Goal: Task Accomplishment & Management: Manage account settings

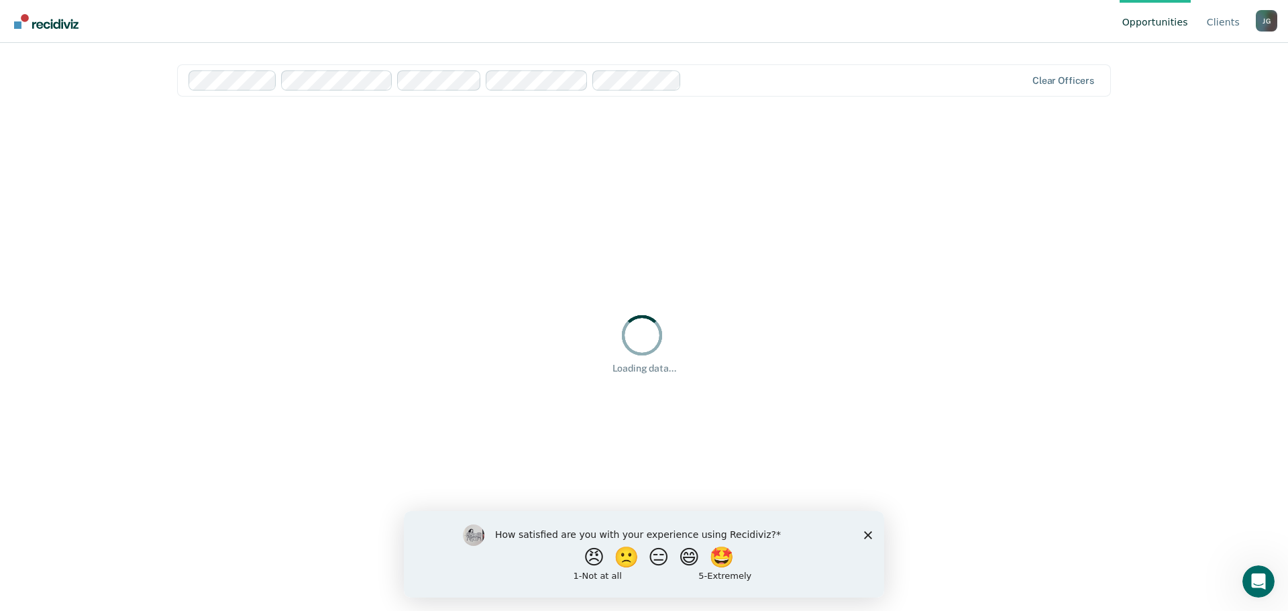
click at [868, 535] on icon "Close survey" at bounding box center [868, 534] width 8 height 8
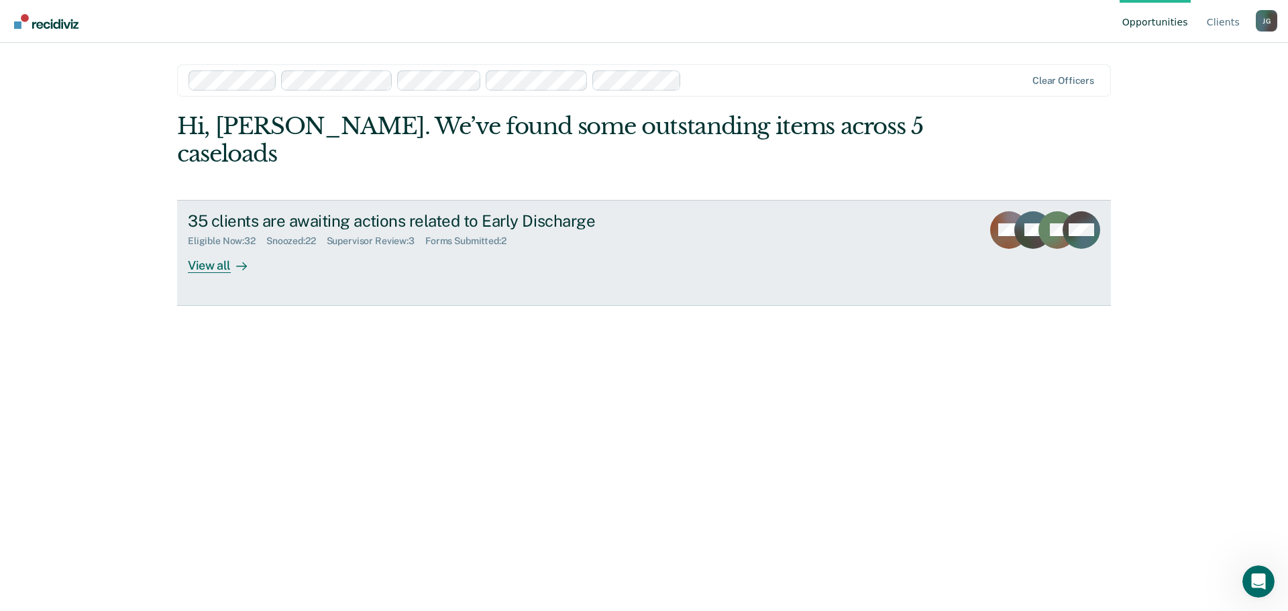
click at [215, 247] on div "View all" at bounding box center [225, 260] width 75 height 26
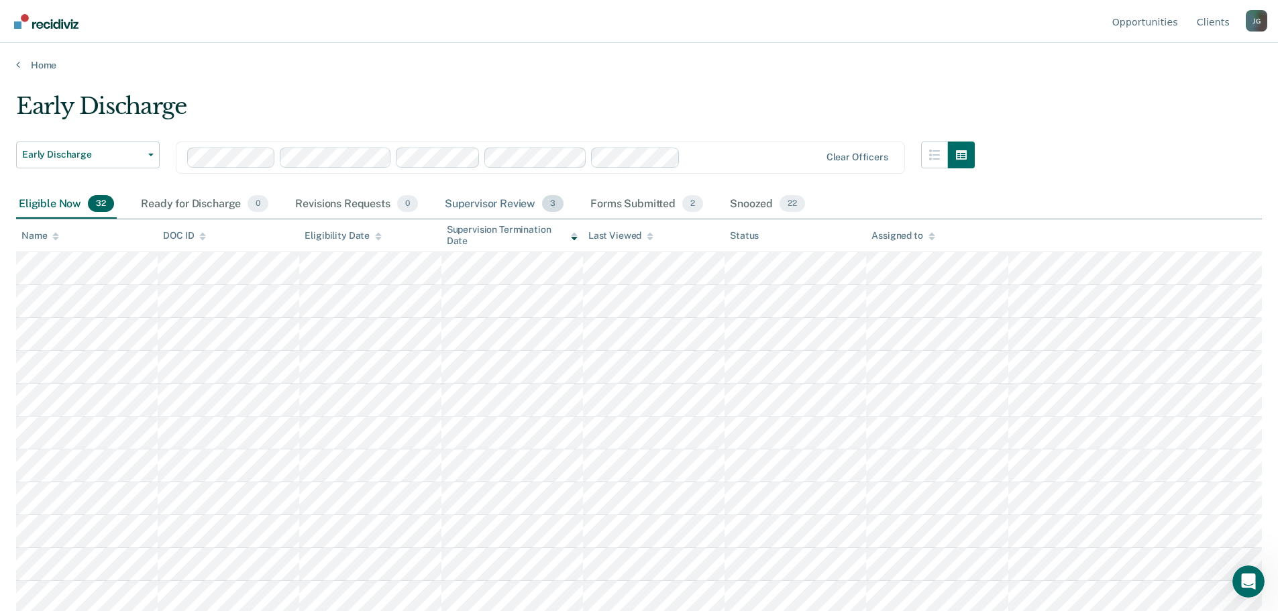
click at [509, 205] on div "Supervisor Review 3" at bounding box center [504, 205] width 125 height 30
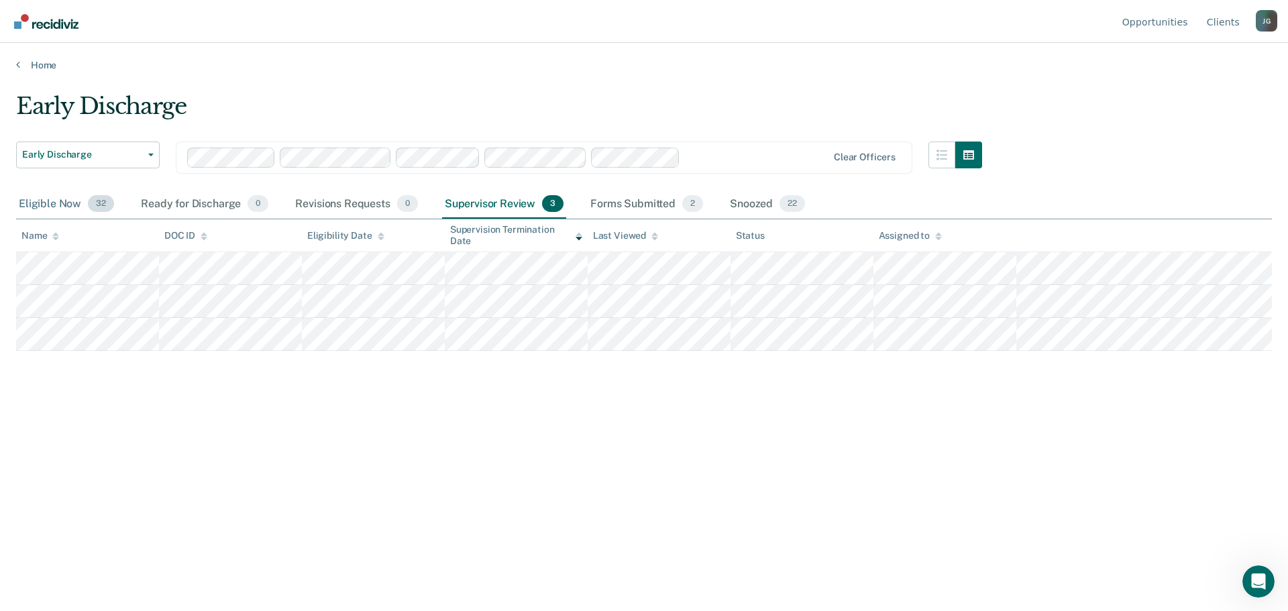
click at [52, 204] on div "Eligible Now 32" at bounding box center [66, 205] width 101 height 30
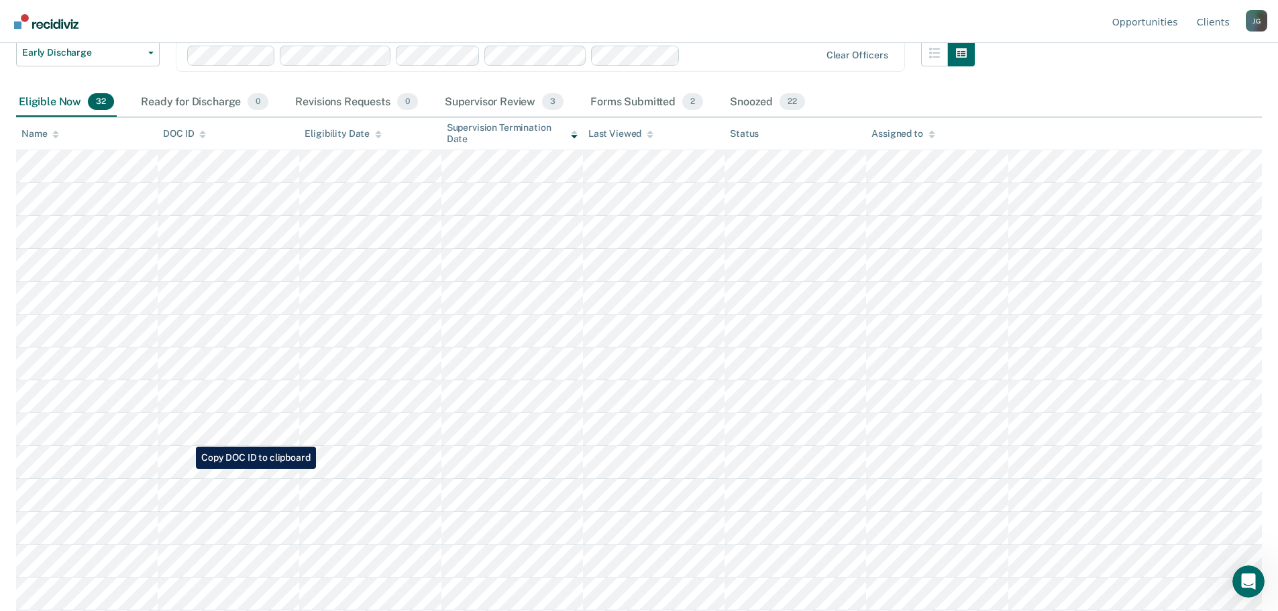
scroll to position [134, 0]
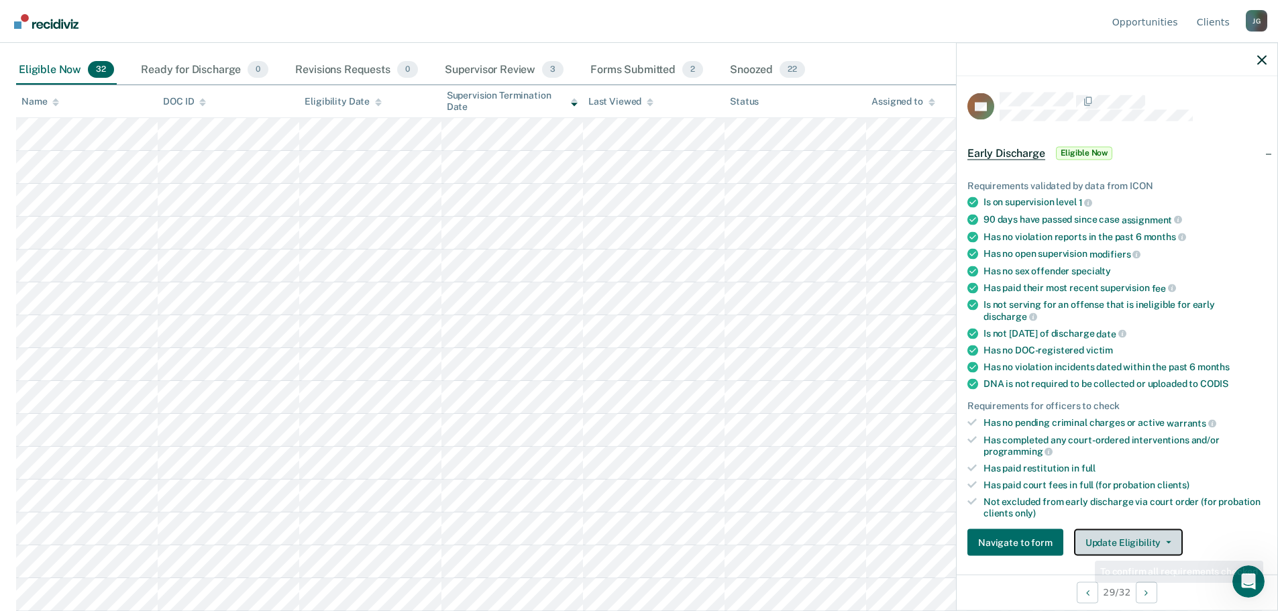
click at [1116, 536] on button "Update Eligibility" at bounding box center [1128, 542] width 109 height 27
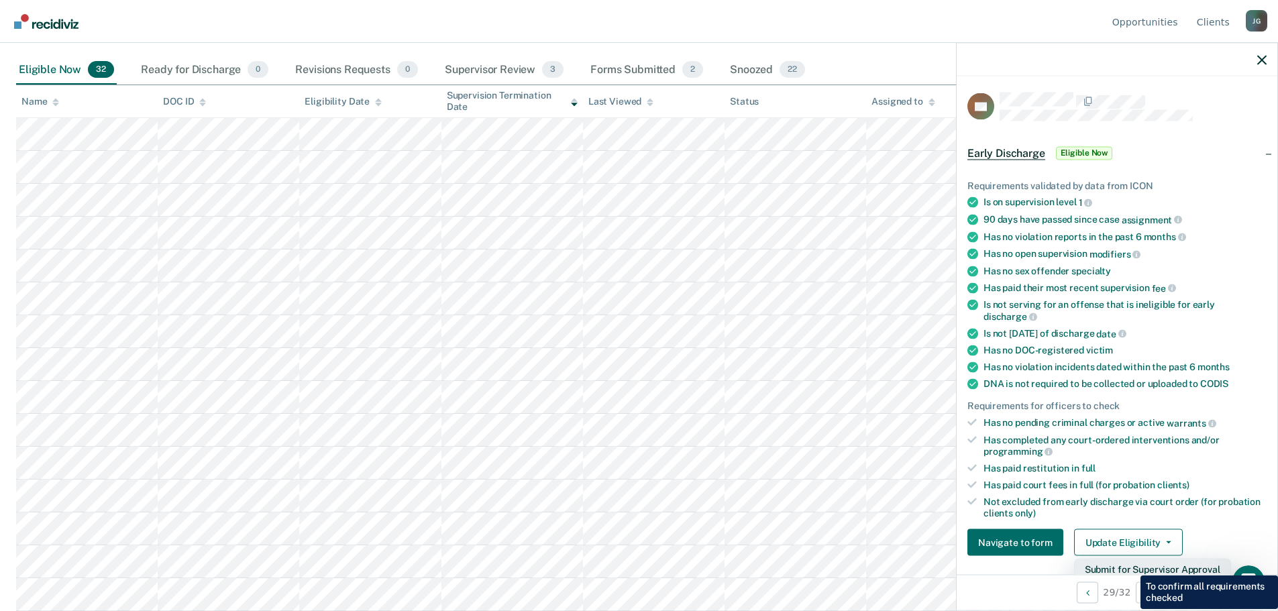
click at [1130, 565] on button "Submit for Supervisor Approval" at bounding box center [1152, 569] width 157 height 21
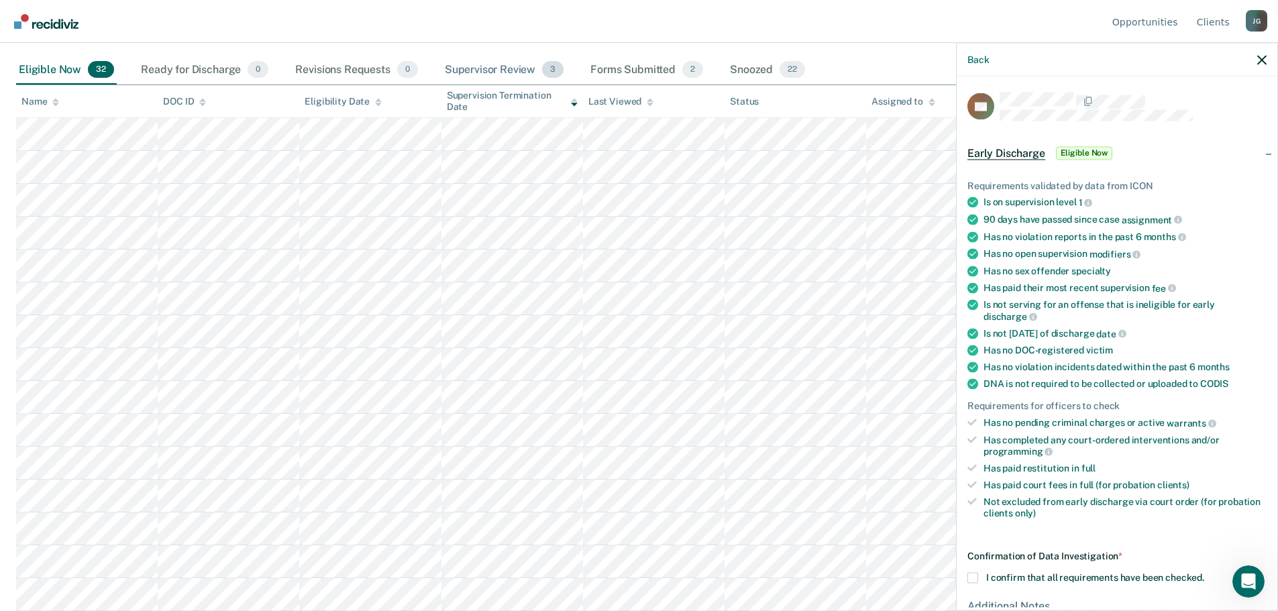
click at [518, 64] on div "Supervisor Review 3" at bounding box center [504, 71] width 125 height 30
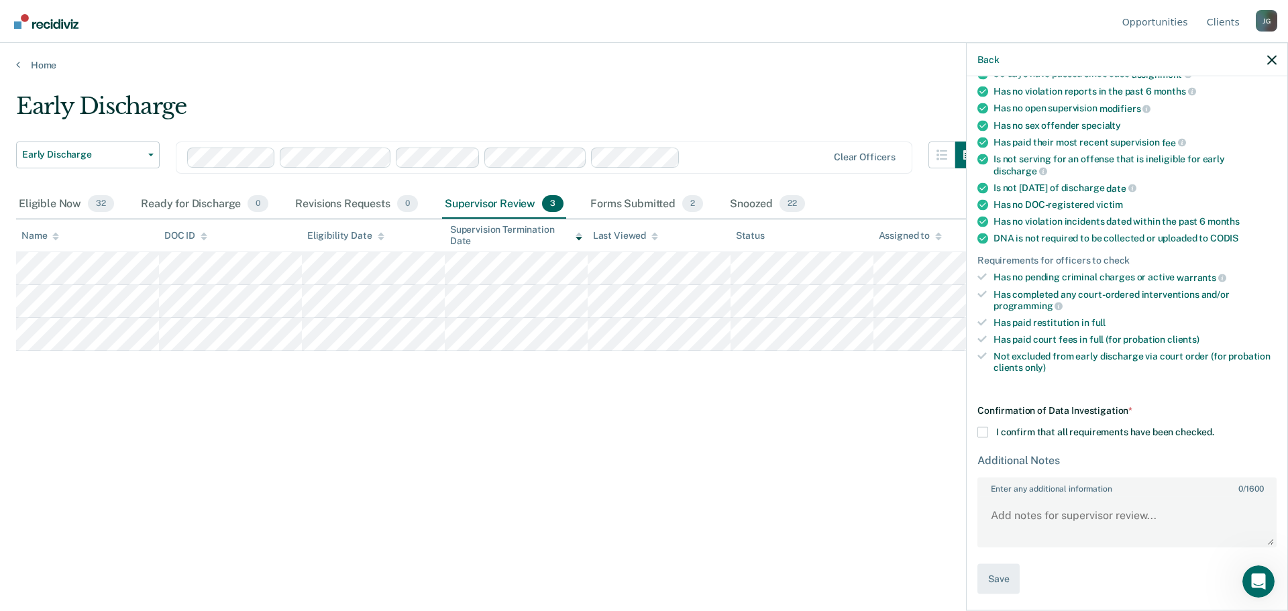
scroll to position [146, 0]
click at [984, 430] on span at bounding box center [982, 432] width 11 height 11
click at [1214, 427] on input "I confirm that all requirements have been checked." at bounding box center [1214, 427] width 0 height 0
click at [1000, 575] on button "Save" at bounding box center [998, 578] width 42 height 30
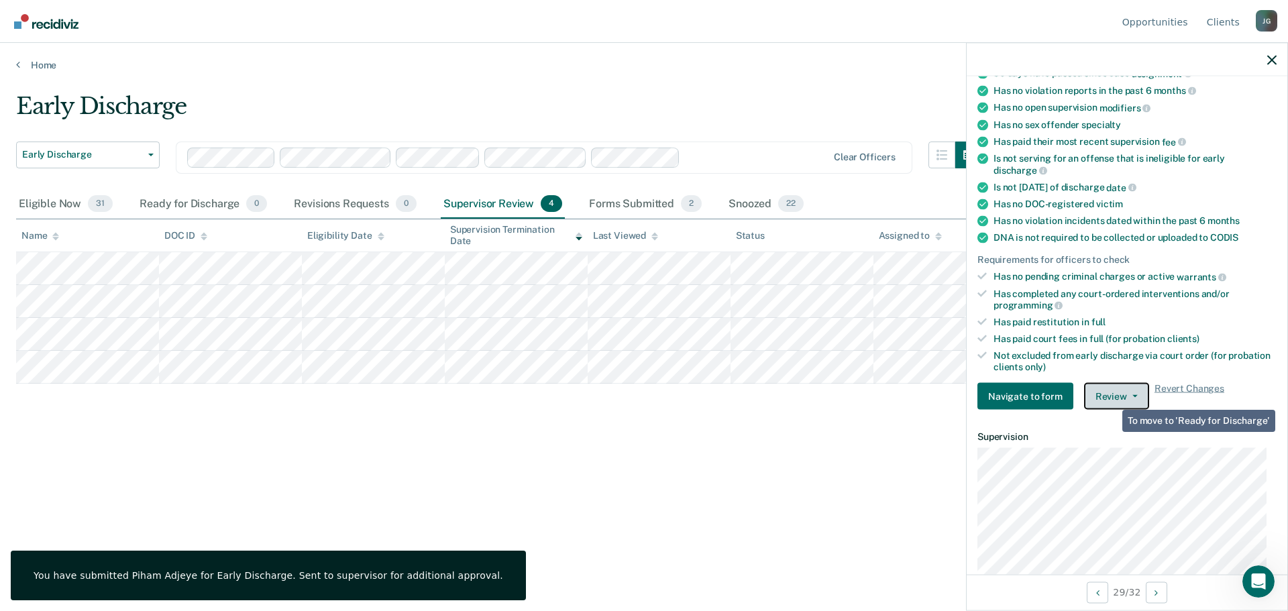
click at [1113, 398] on button "Review" at bounding box center [1116, 396] width 65 height 27
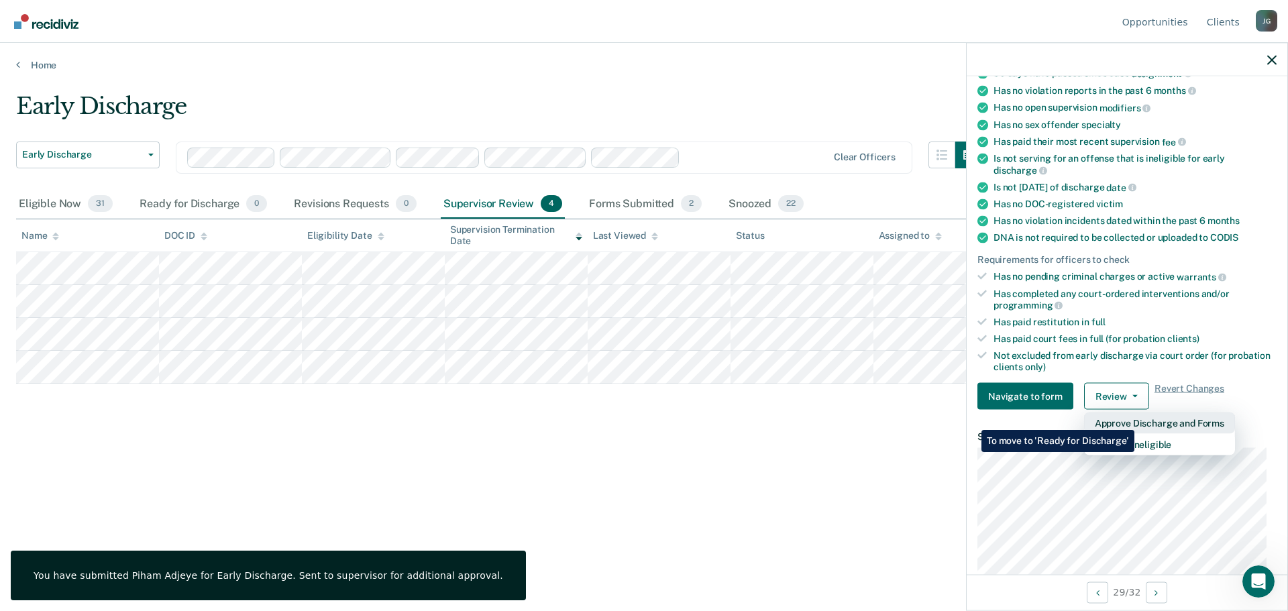
click at [1134, 420] on button "Approve Discharge and Forms" at bounding box center [1159, 422] width 151 height 21
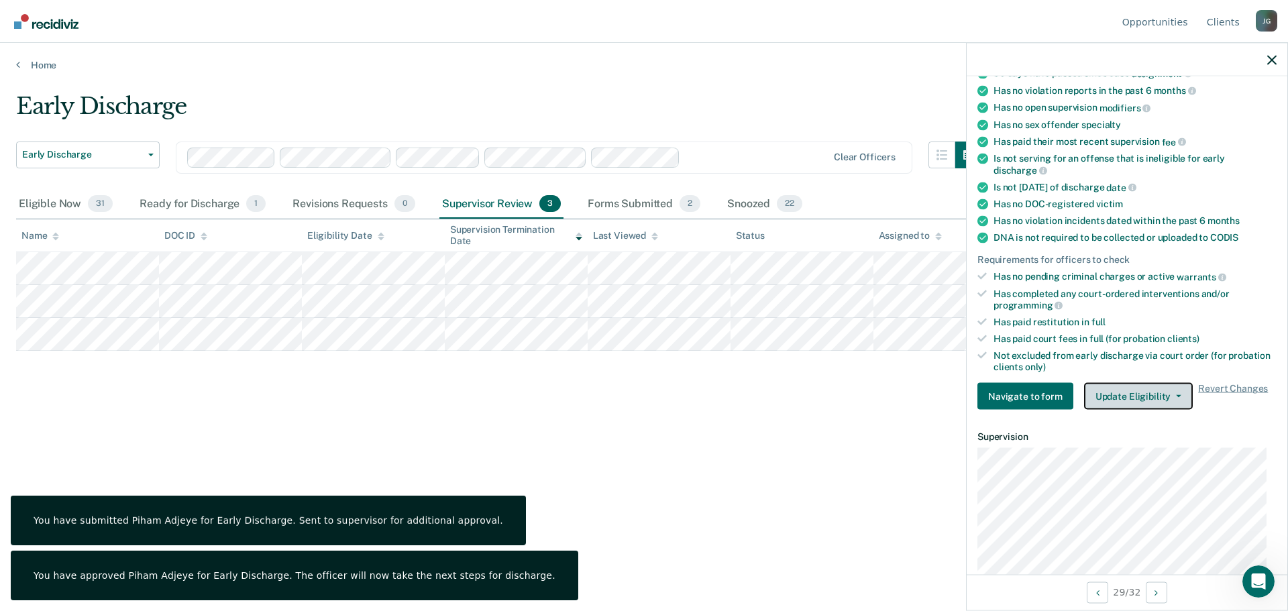
click at [1124, 398] on button "Update Eligibility" at bounding box center [1138, 396] width 109 height 27
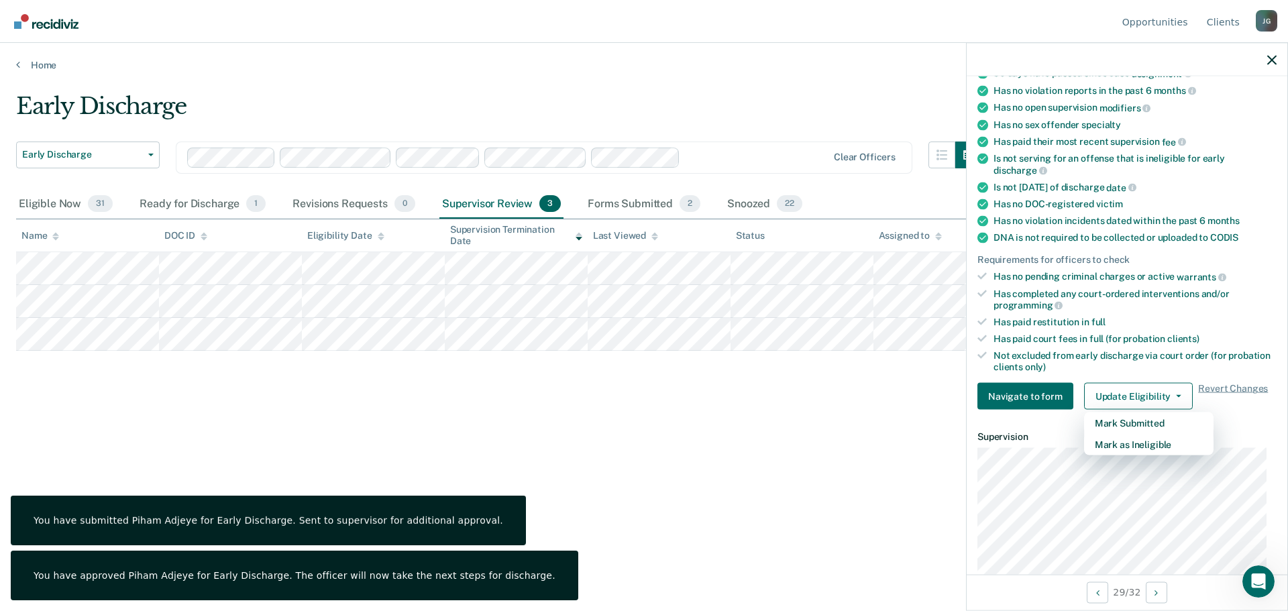
click at [876, 433] on div "Early Discharge Early Discharge Early Discharge Supervision Level Downgrade Cle…" at bounding box center [643, 302] width 1255 height 418
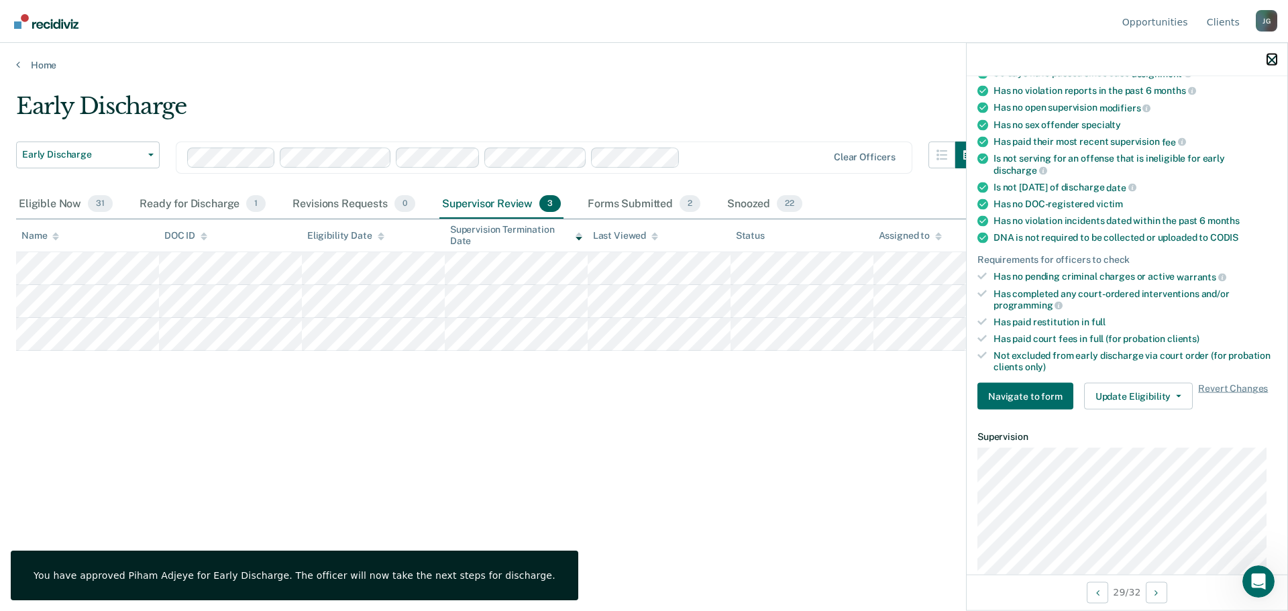
click at [1273, 57] on icon "button" at bounding box center [1271, 59] width 9 height 9
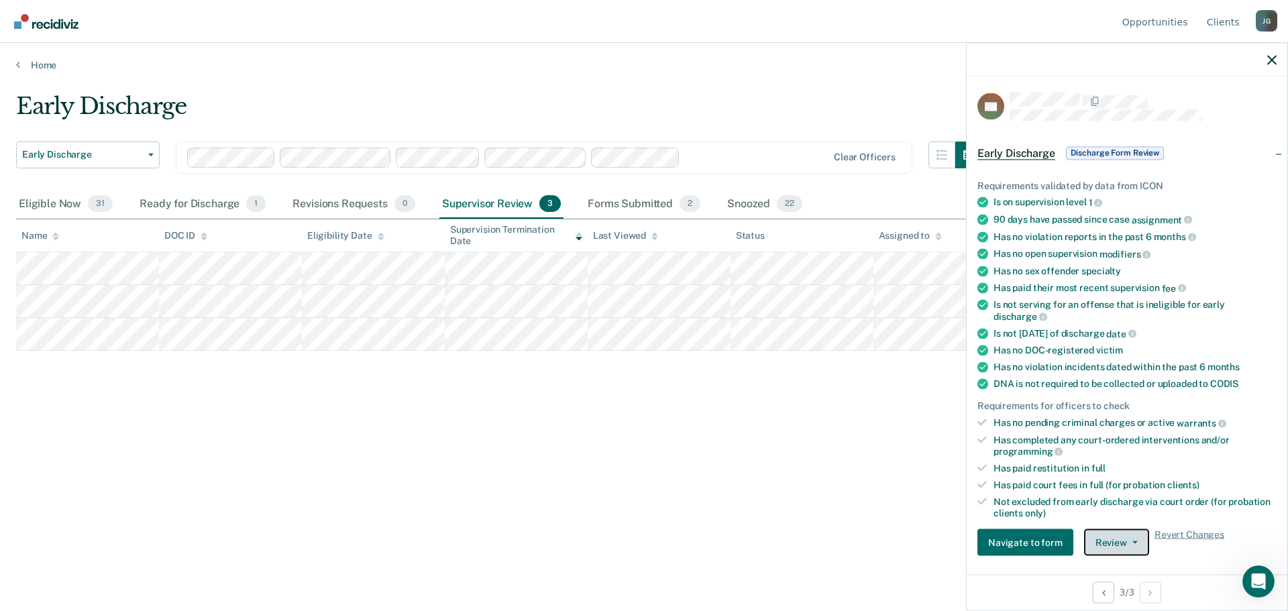
click at [1121, 541] on button "Review" at bounding box center [1116, 542] width 65 height 27
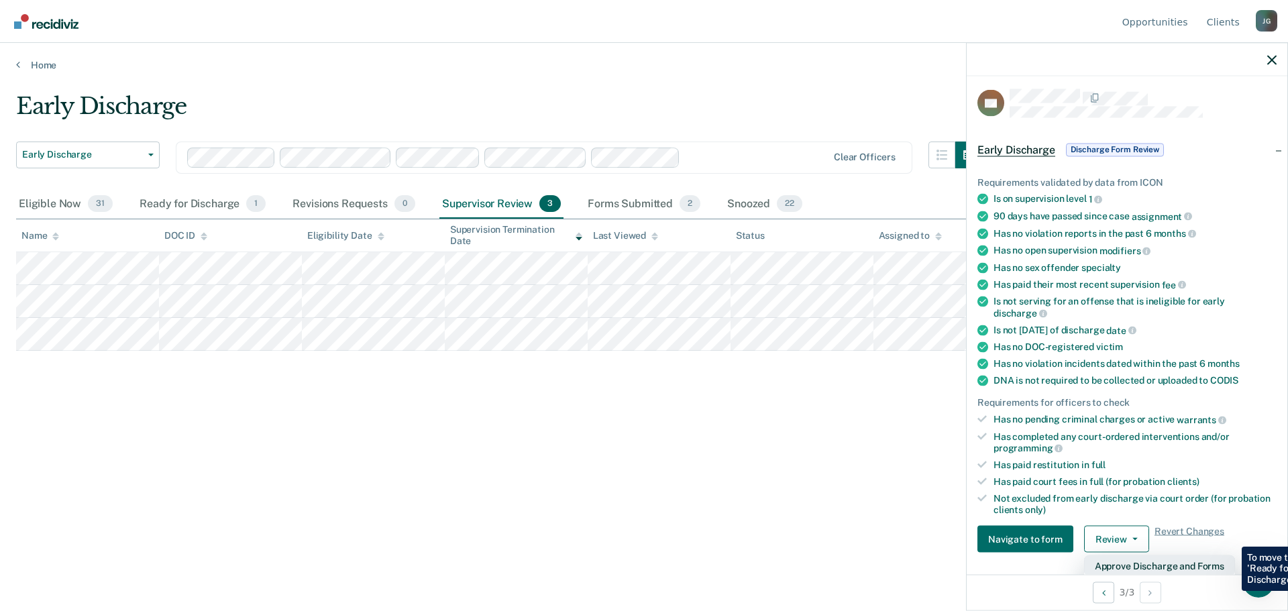
scroll to position [0, 0]
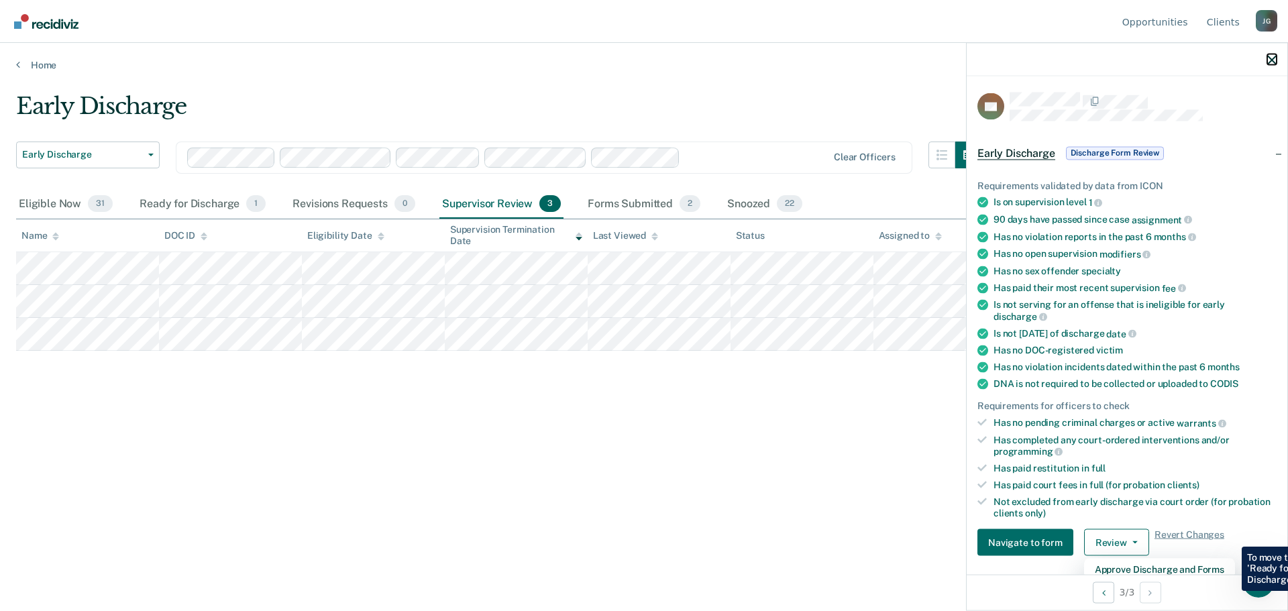
click at [1269, 56] on icon "button" at bounding box center [1271, 59] width 9 height 9
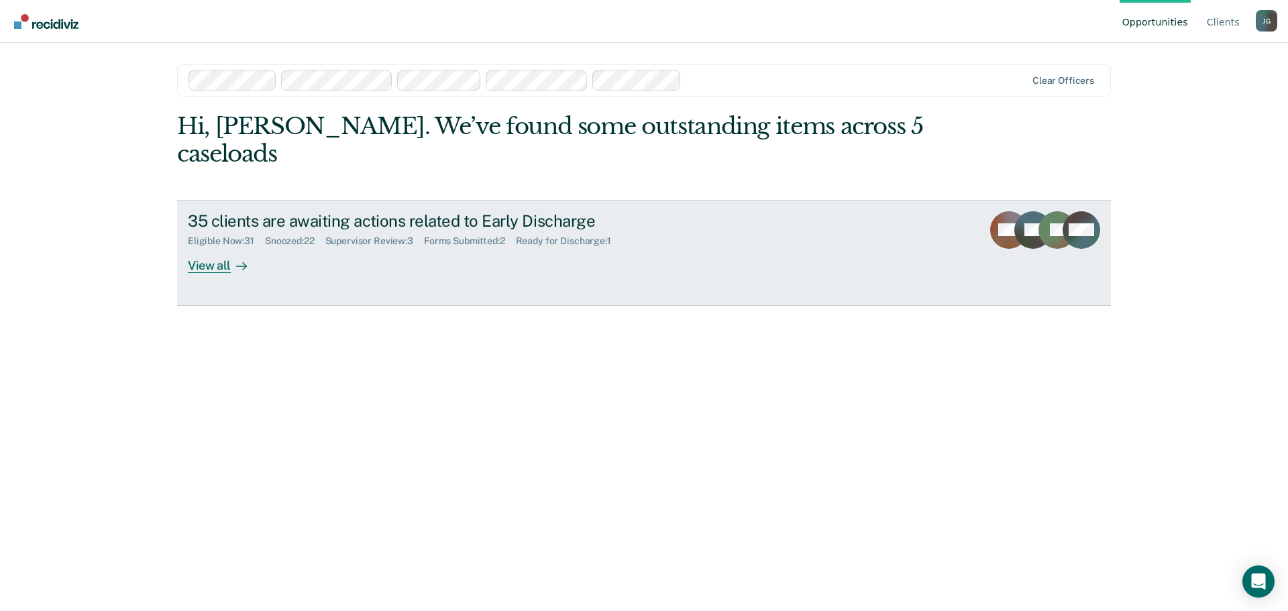
click at [196, 247] on div "View all" at bounding box center [225, 260] width 75 height 26
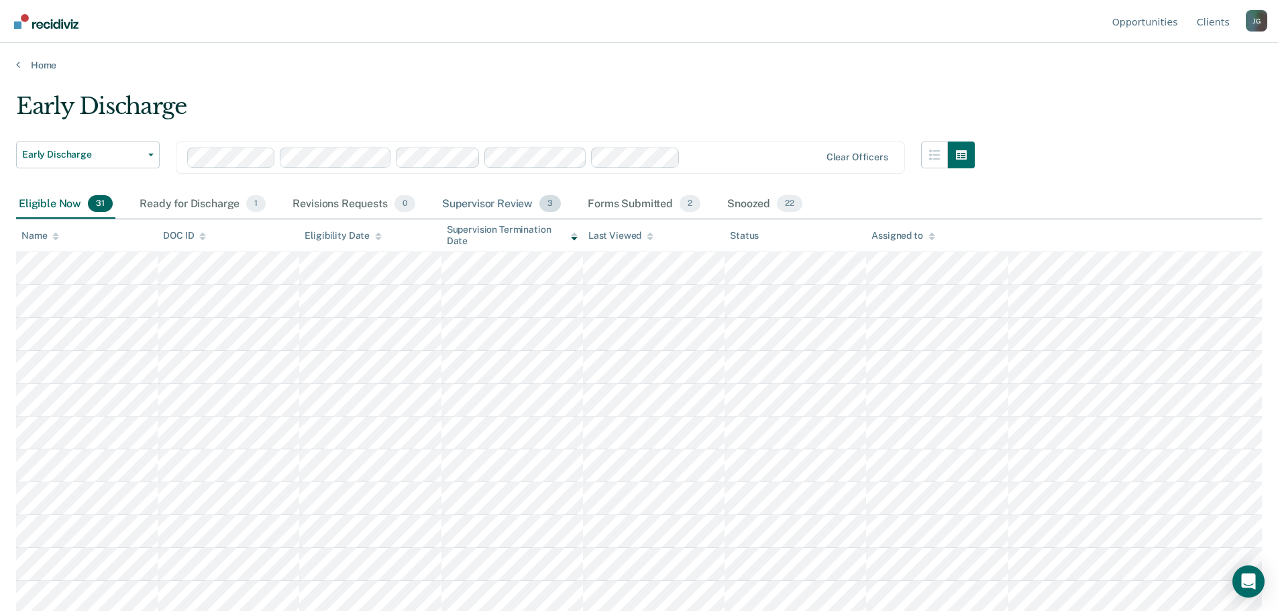
click at [495, 209] on div "Supervisor Review 3" at bounding box center [501, 205] width 125 height 30
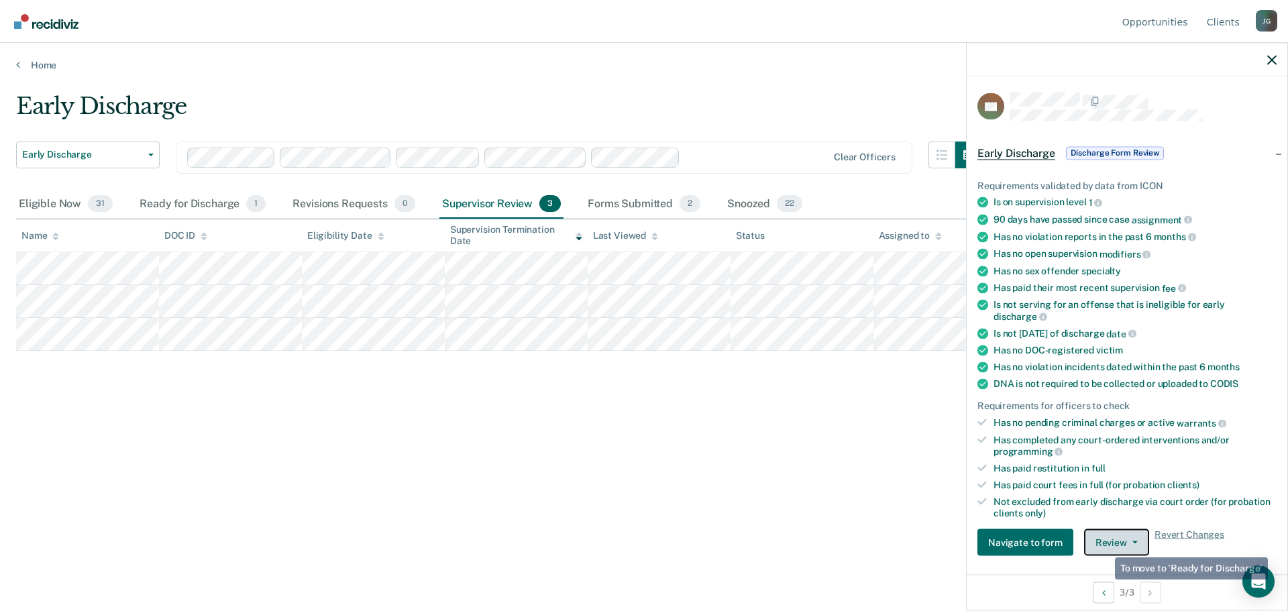
click at [1109, 541] on button "Review" at bounding box center [1116, 542] width 65 height 27
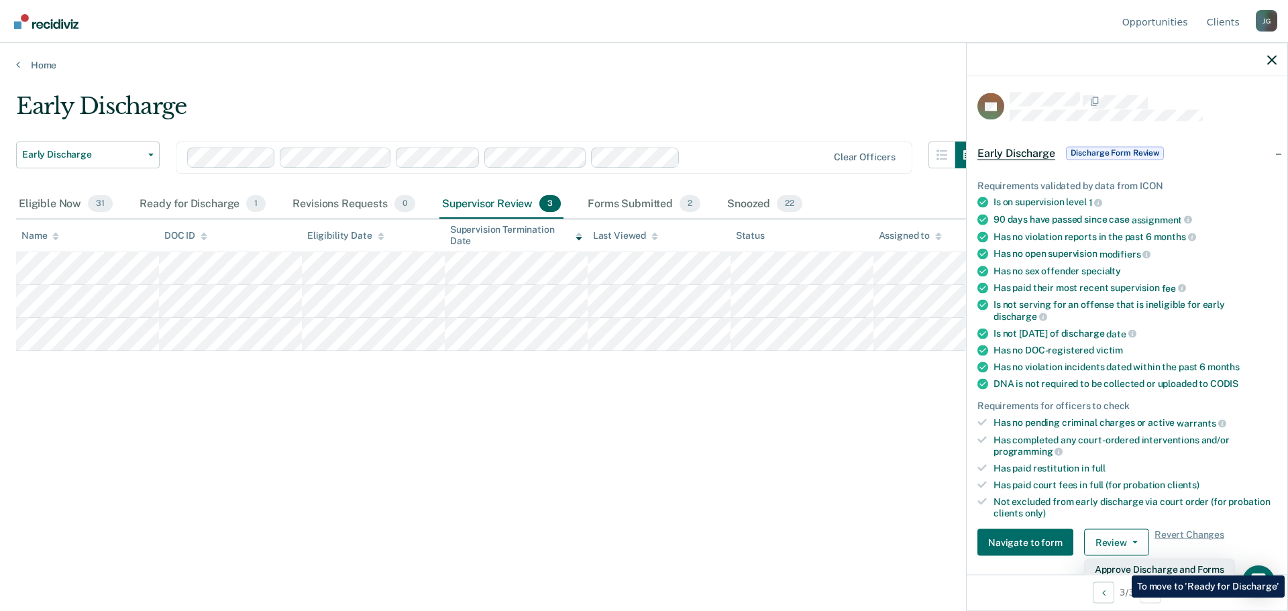
click at [1121, 566] on button "Approve Discharge and Forms" at bounding box center [1159, 569] width 151 height 21
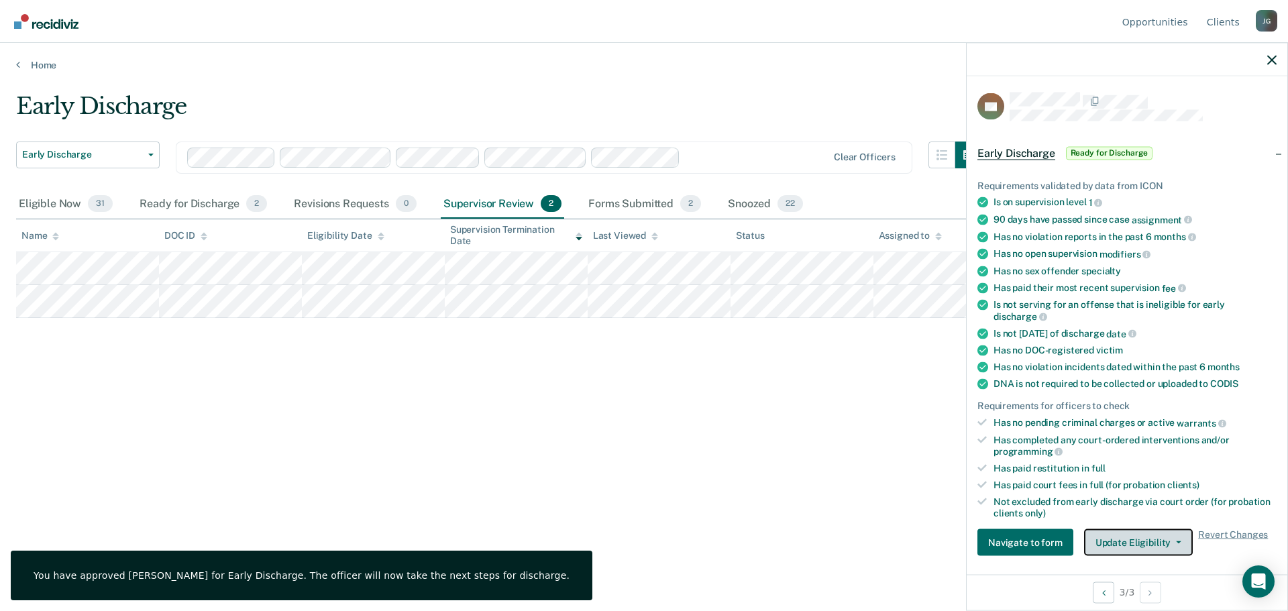
click at [1107, 538] on button "Update Eligibility" at bounding box center [1138, 542] width 109 height 27
click at [1265, 53] on div at bounding box center [1126, 60] width 321 height 34
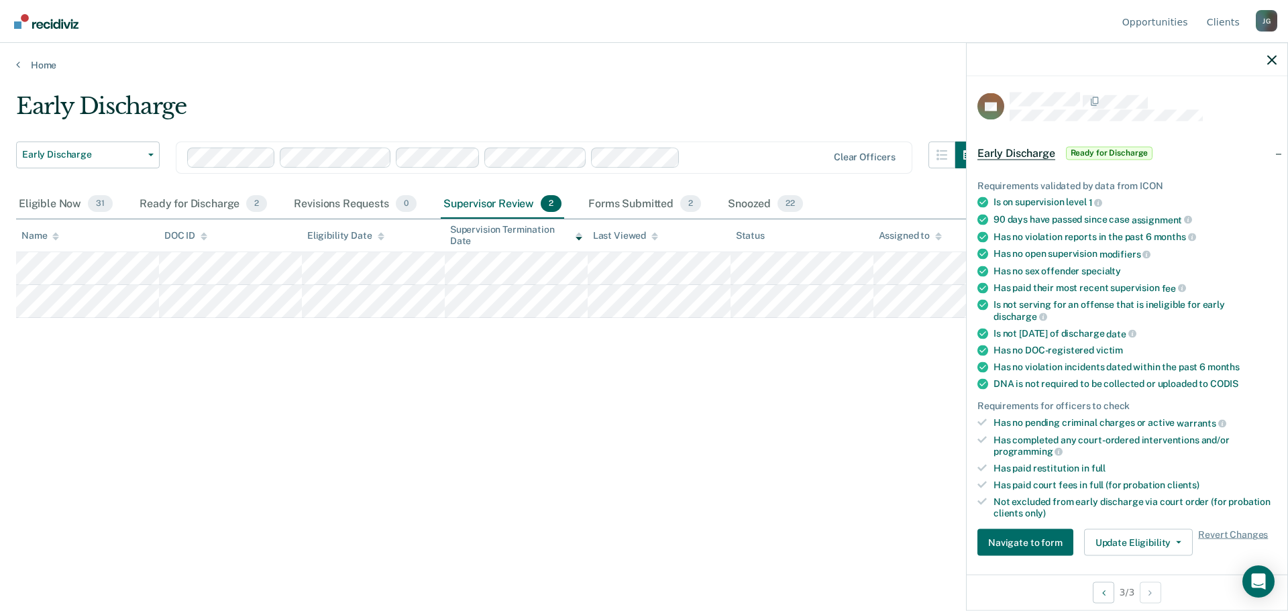
click at [1271, 66] on div at bounding box center [1126, 60] width 321 height 34
click at [1100, 536] on button "Review" at bounding box center [1116, 542] width 65 height 27
click at [1103, 561] on button "Approve Discharge and Forms" at bounding box center [1159, 569] width 151 height 21
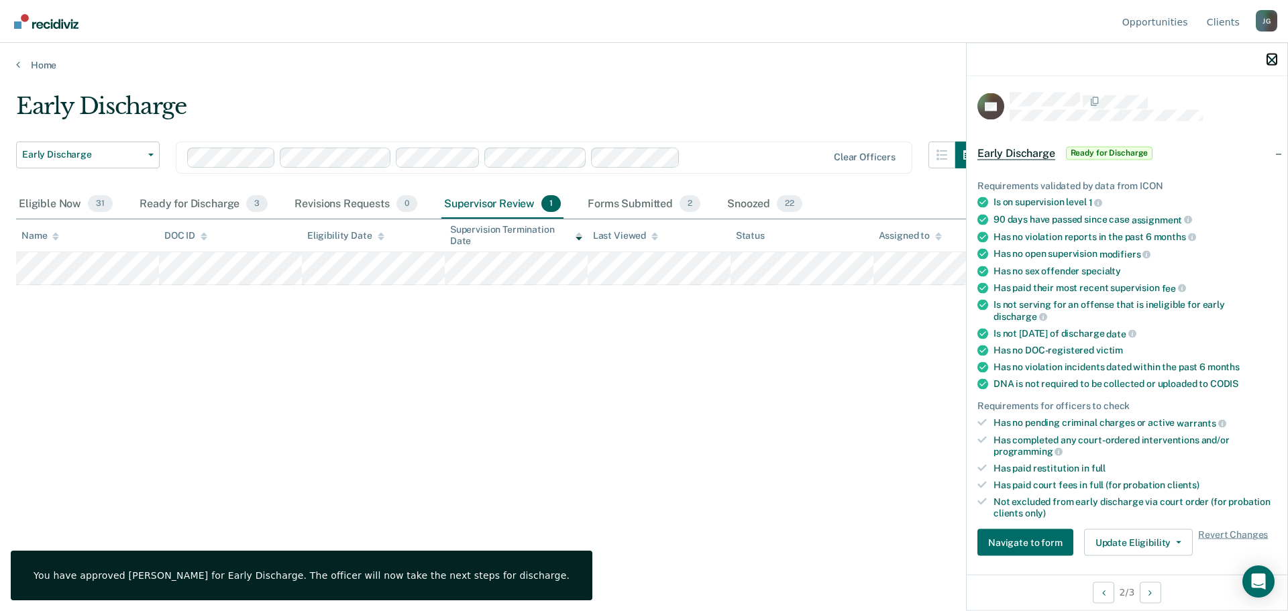
drag, startPoint x: 1273, startPoint y: 58, endPoint x: 1164, endPoint y: 23, distance: 115.6
click at [1273, 59] on icon "button" at bounding box center [1271, 59] width 9 height 9
